Goal: Information Seeking & Learning: Check status

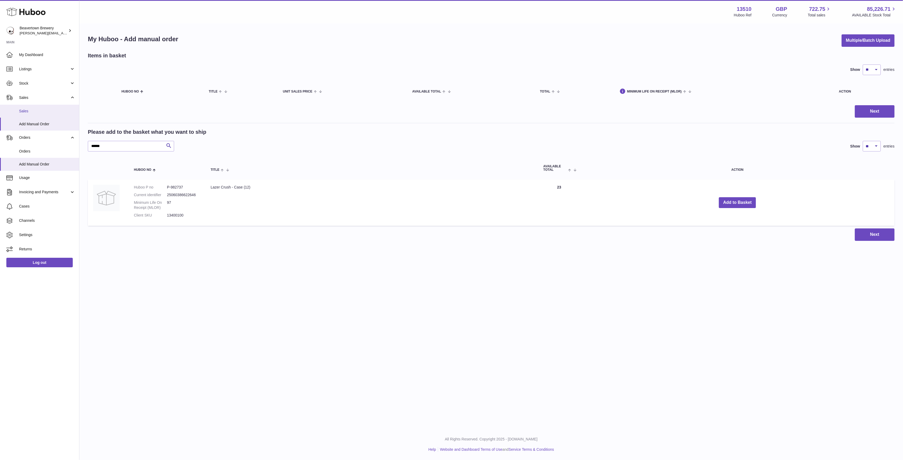
click at [35, 114] on link "Sales" at bounding box center [39, 111] width 79 height 13
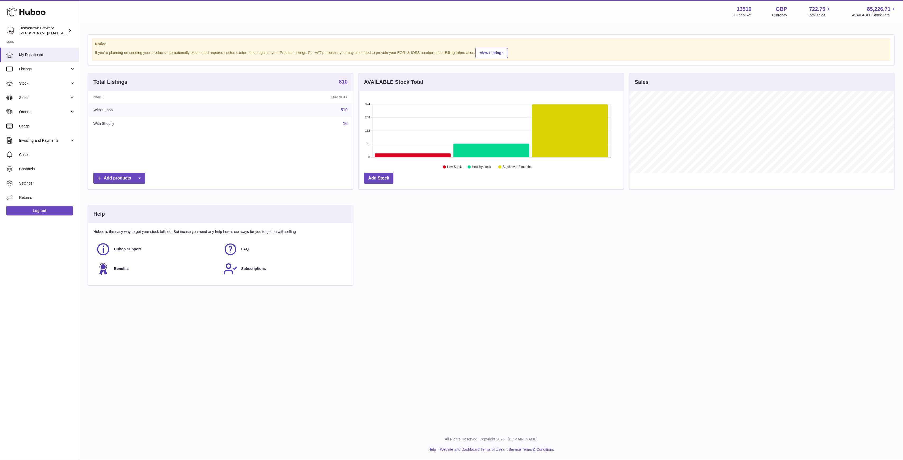
scroll to position [83, 265]
click at [33, 93] on link "Sales" at bounding box center [39, 97] width 79 height 14
click at [47, 113] on span "Sales" at bounding box center [47, 111] width 56 height 5
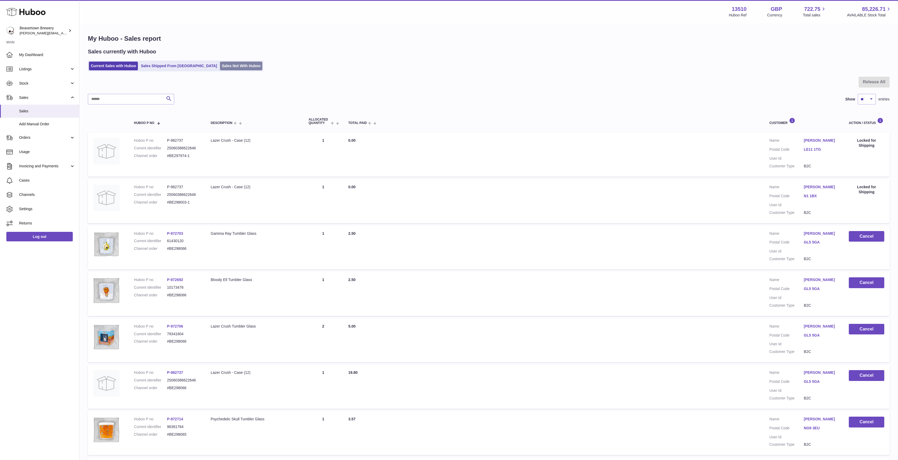
click at [220, 68] on link "Sales Not With Huboo" at bounding box center [241, 66] width 42 height 9
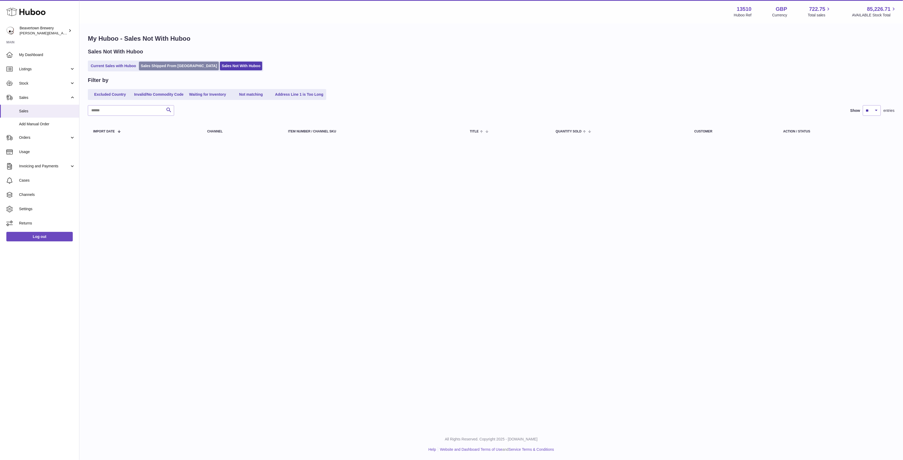
click at [187, 66] on link "Sales Shipped From Huboo" at bounding box center [179, 66] width 80 height 9
